Goal: Use online tool/utility: Utilize a website feature to perform a specific function

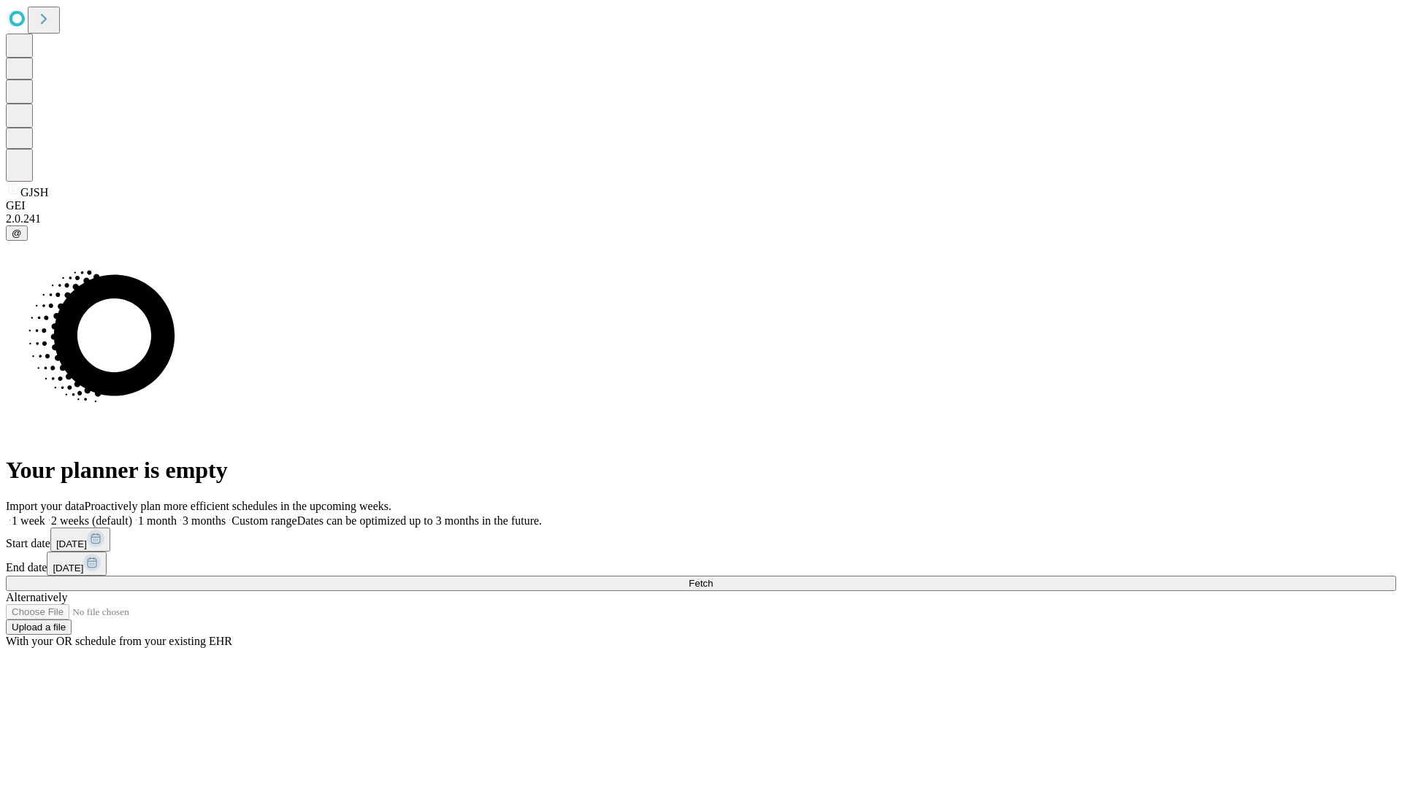
click at [713, 578] on span "Fetch" at bounding box center [700, 583] width 24 height 11
